Goal: Task Accomplishment & Management: Use online tool/utility

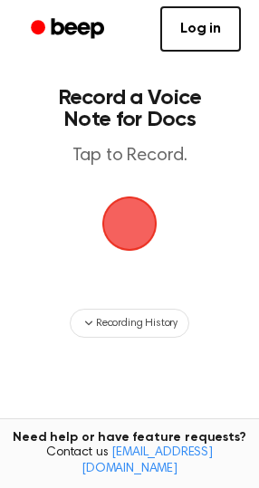
click at [118, 224] on span "button" at bounding box center [129, 223] width 65 height 65
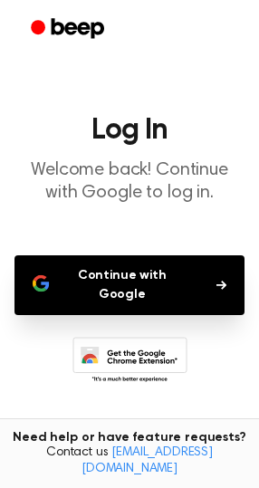
click at [178, 264] on button "Continue with Google" at bounding box center [129, 285] width 230 height 60
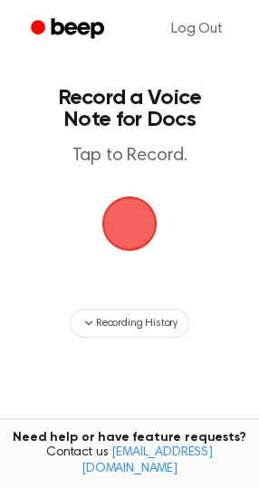
click at [119, 237] on span "button" at bounding box center [129, 223] width 100 height 100
click at [144, 232] on span "button" at bounding box center [130, 224] width 78 height 78
click at [144, 232] on span "button" at bounding box center [129, 223] width 65 height 65
click at [113, 181] on main "Record a Voice Note for Docs Tap to Record. Recording History Tired of copying …" at bounding box center [129, 290] width 259 height 581
click at [119, 235] on span "button" at bounding box center [129, 223] width 70 height 70
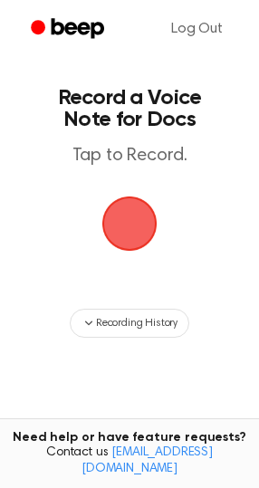
click at [119, 235] on span "button" at bounding box center [129, 223] width 65 height 65
click at [119, 235] on span "button" at bounding box center [129, 223] width 72 height 72
